Goal: Information Seeking & Learning: Learn about a topic

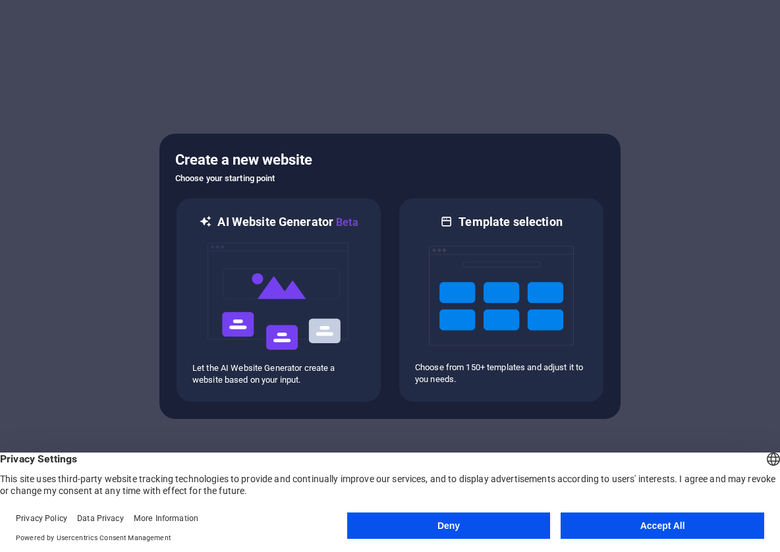
click at [632, 521] on button "Accept All" at bounding box center [663, 526] width 204 height 26
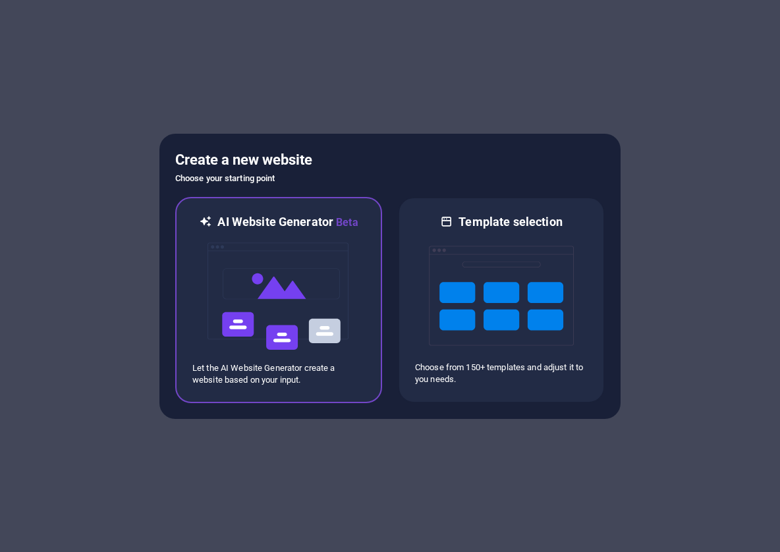
click at [373, 343] on div "AI Website Generator Beta Let the AI Website Generator create a website based o…" at bounding box center [278, 300] width 207 height 206
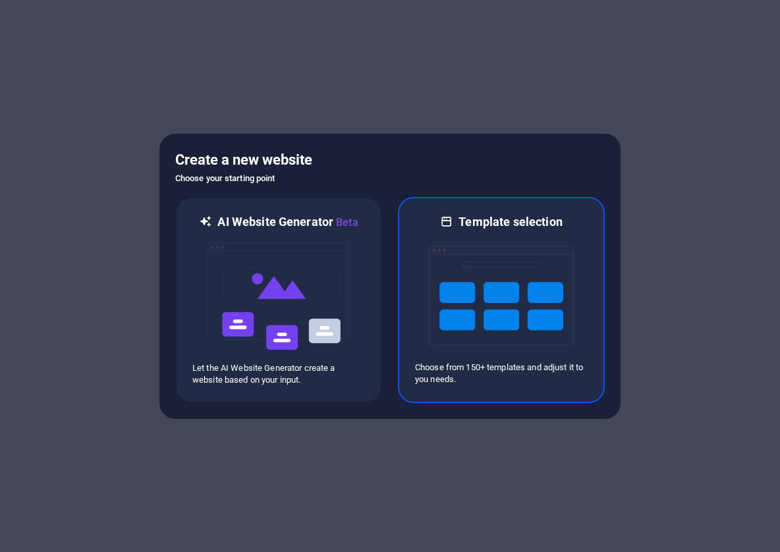
click at [469, 336] on img at bounding box center [501, 296] width 145 height 132
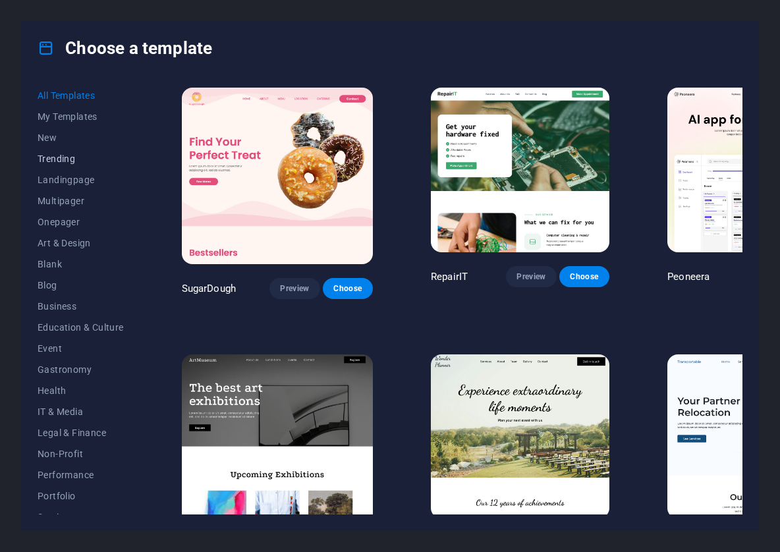
click at [61, 158] on span "Trending" at bounding box center [81, 159] width 86 height 11
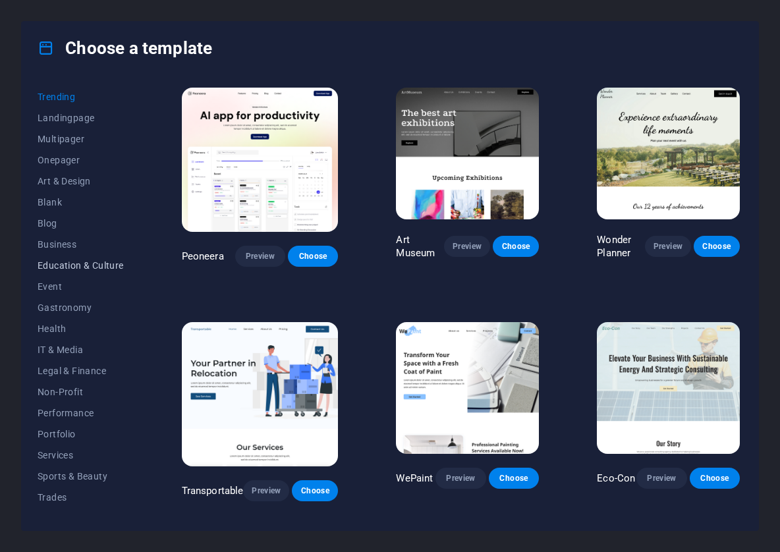
scroll to position [66, 0]
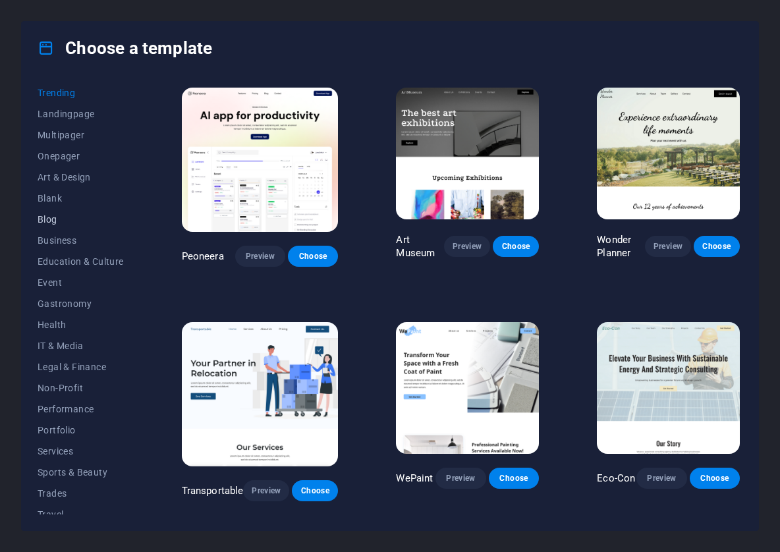
click at [78, 222] on span "Blog" at bounding box center [81, 219] width 86 height 11
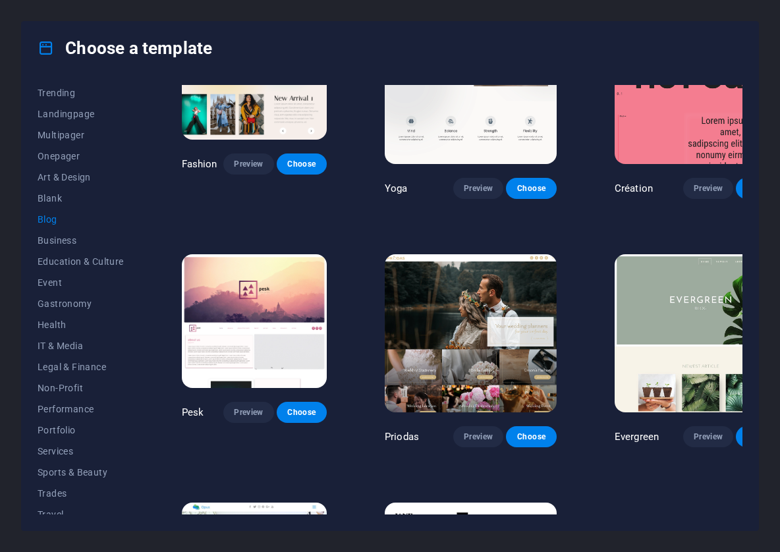
scroll to position [1335, 0]
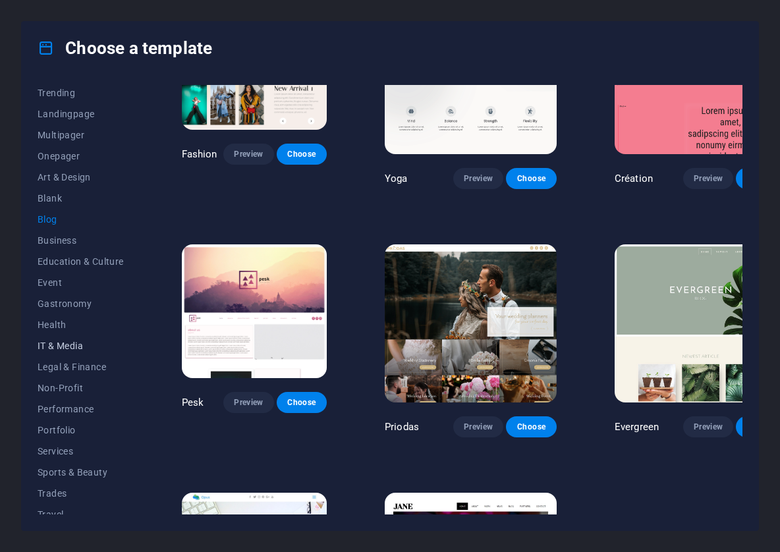
click at [86, 341] on span "IT & Media" at bounding box center [81, 346] width 86 height 11
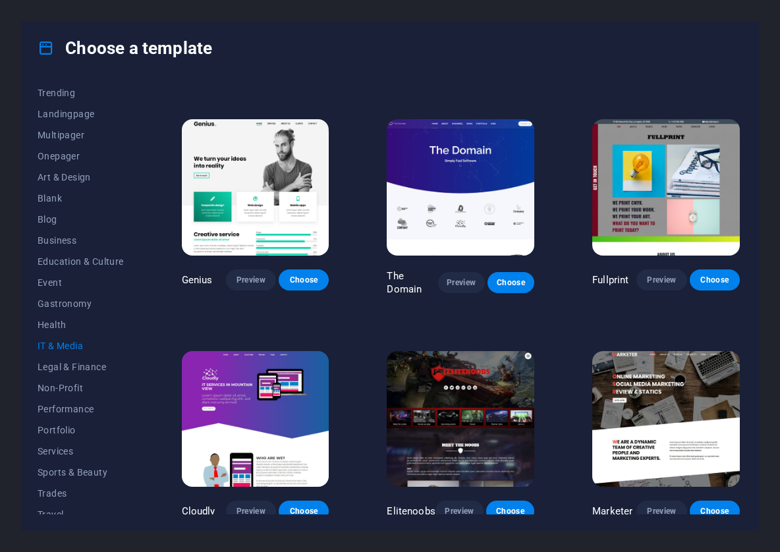
click at [493, 230] on img at bounding box center [461, 187] width 148 height 136
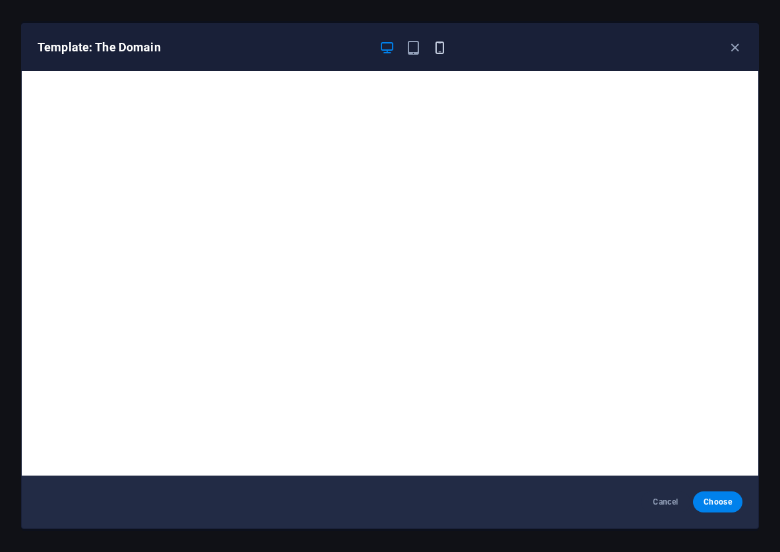
click at [435, 44] on icon "button" at bounding box center [439, 47] width 15 height 15
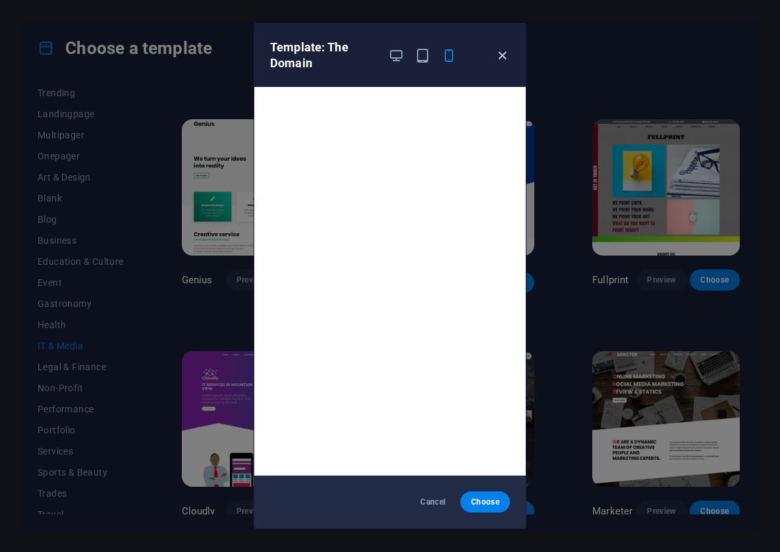
click at [504, 56] on icon "button" at bounding box center [502, 55] width 15 height 15
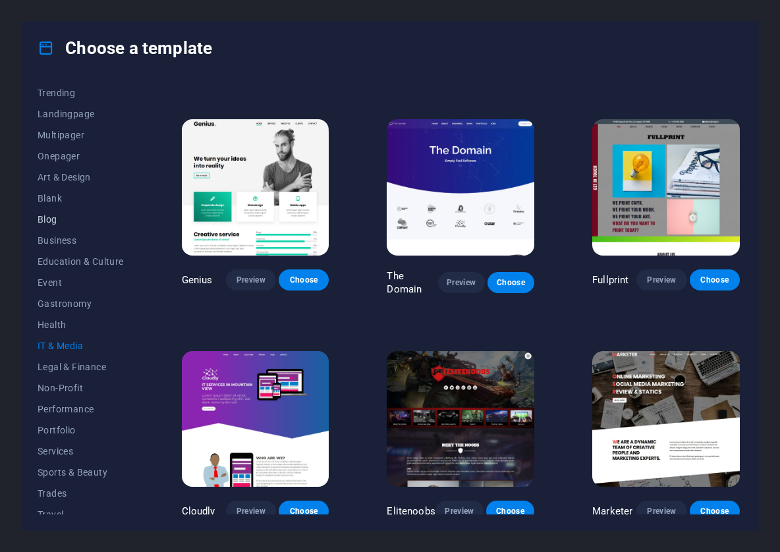
click at [67, 227] on button "Blog" at bounding box center [81, 219] width 86 height 21
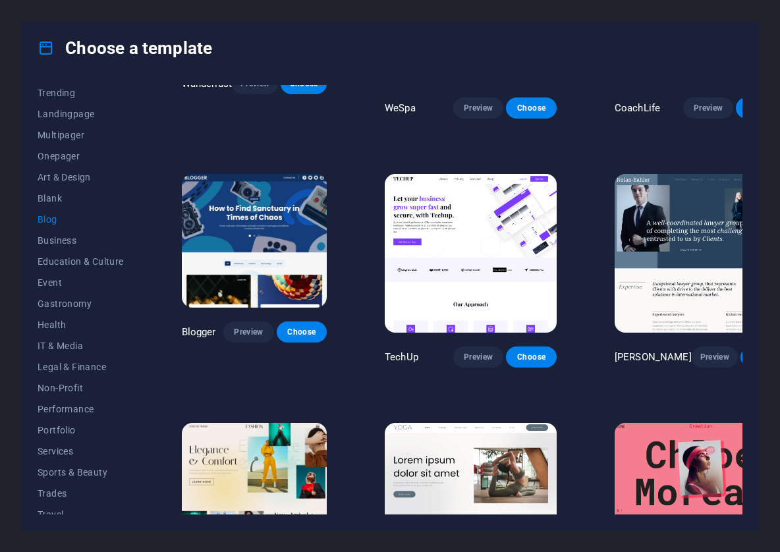
scroll to position [874, 0]
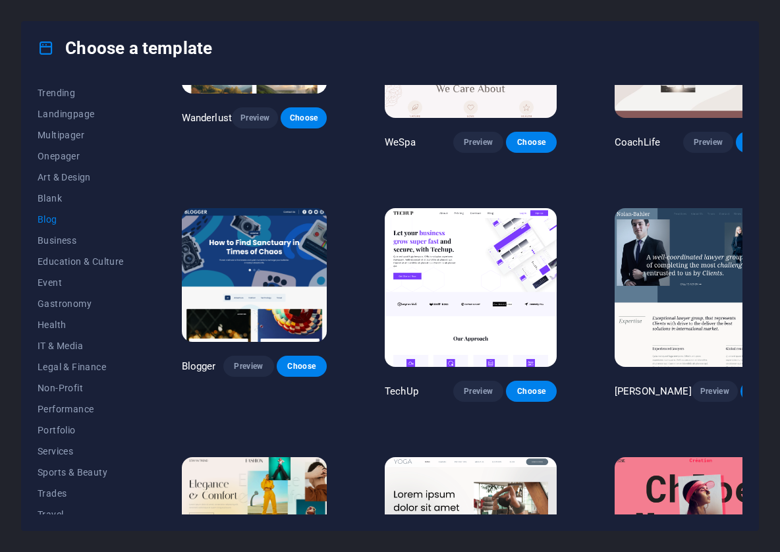
click at [689, 223] on img at bounding box center [701, 287] width 172 height 158
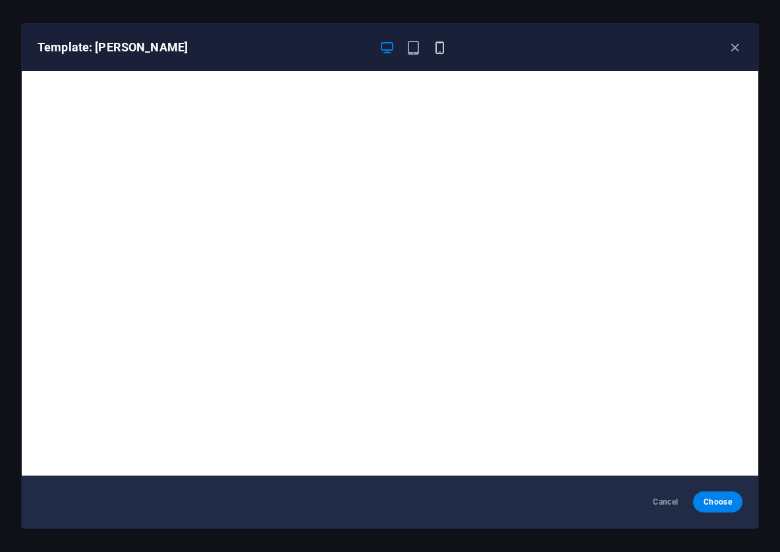
click at [442, 42] on icon "button" at bounding box center [439, 47] width 15 height 15
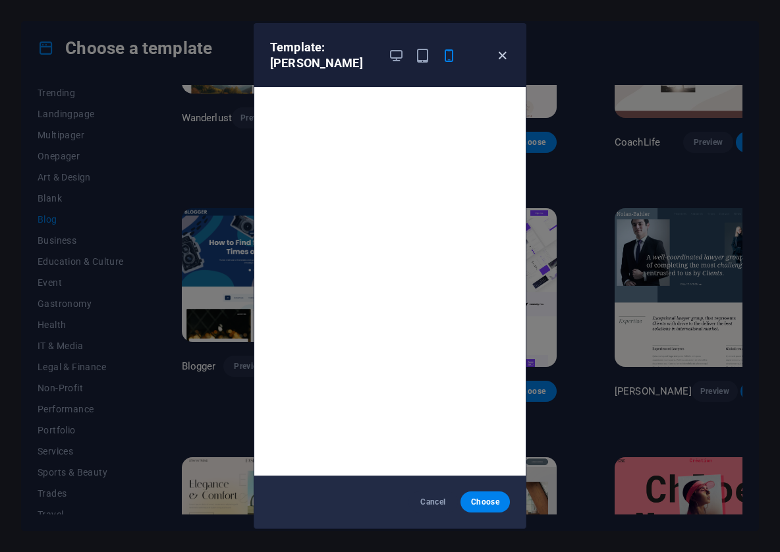
click at [505, 61] on icon "button" at bounding box center [502, 55] width 15 height 15
